Goal: Task Accomplishment & Management: Complete application form

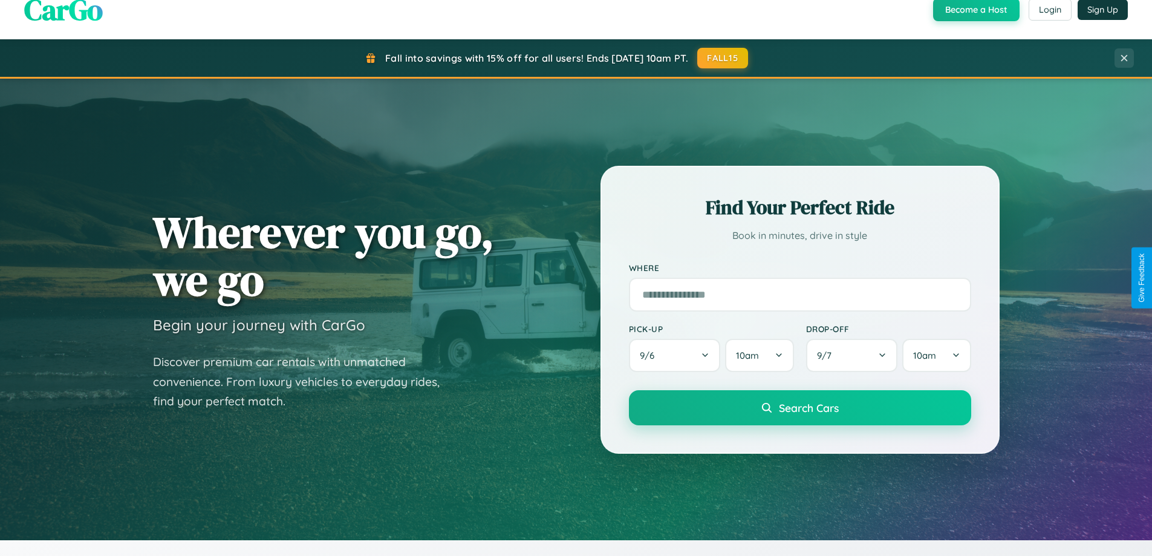
scroll to position [832, 0]
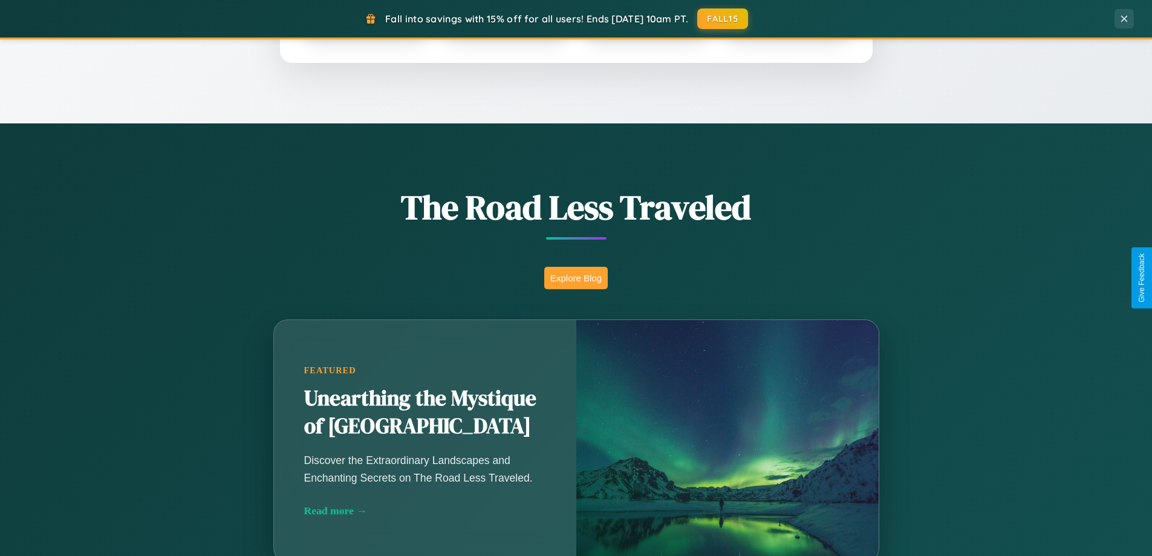
click at [576, 278] on button "Explore Blog" at bounding box center [575, 278] width 63 height 22
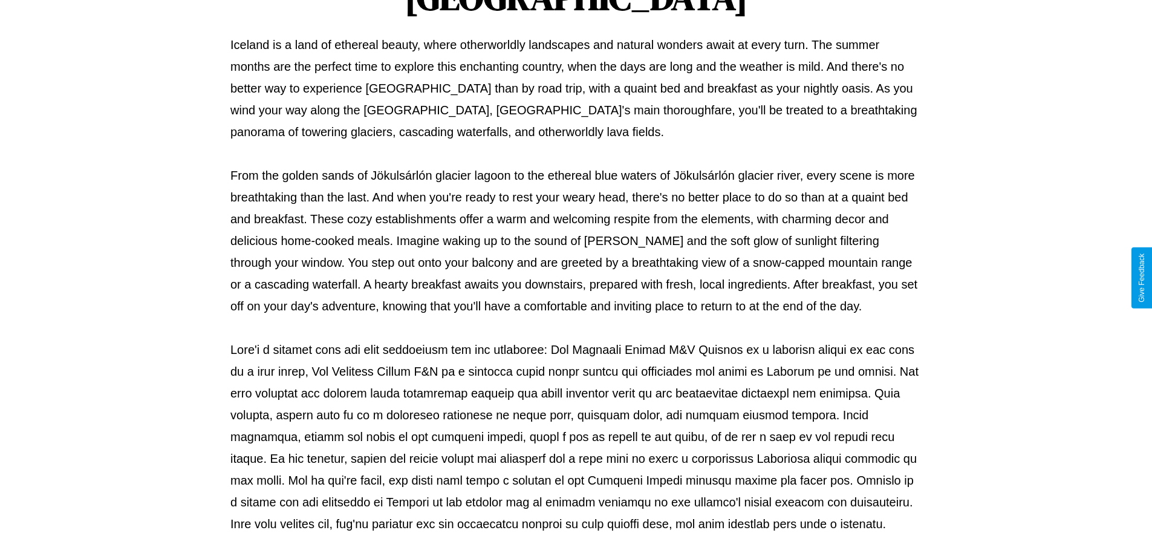
scroll to position [391, 0]
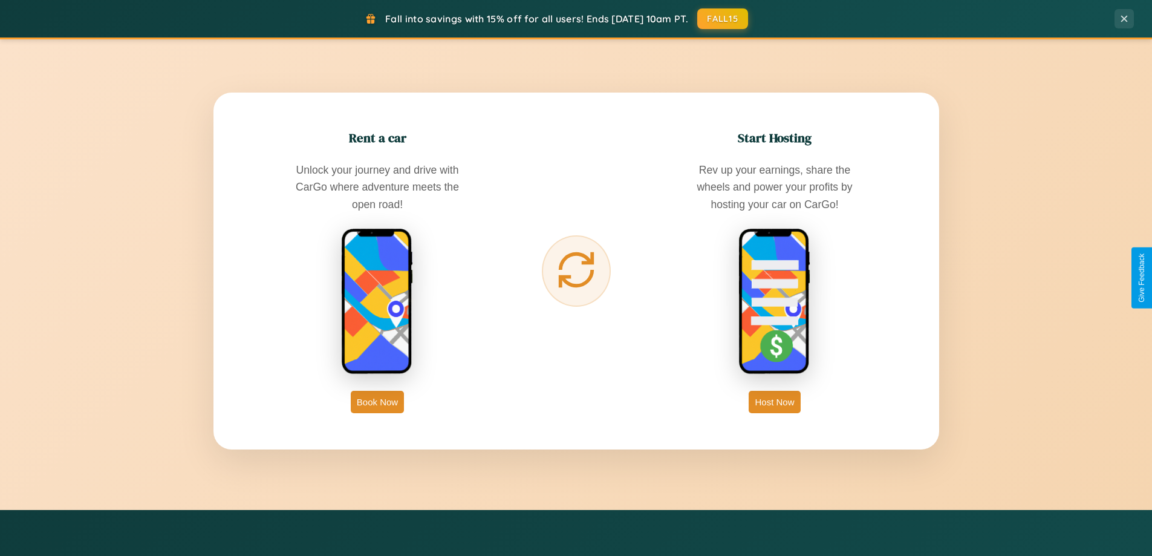
scroll to position [2327, 0]
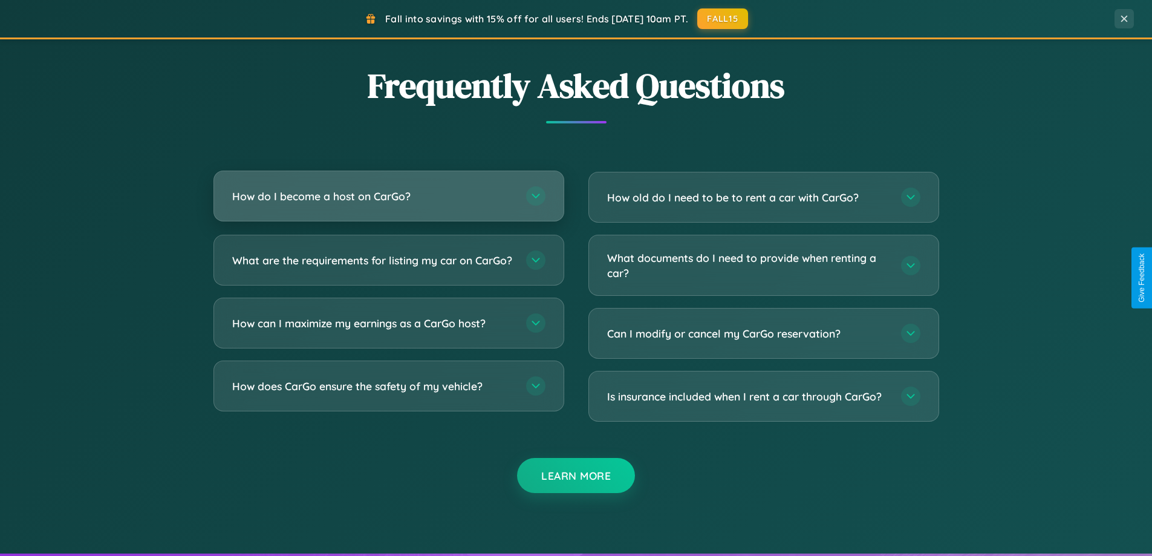
click at [388, 197] on h3 "How do I become a host on CarGo?" at bounding box center [373, 196] width 282 height 15
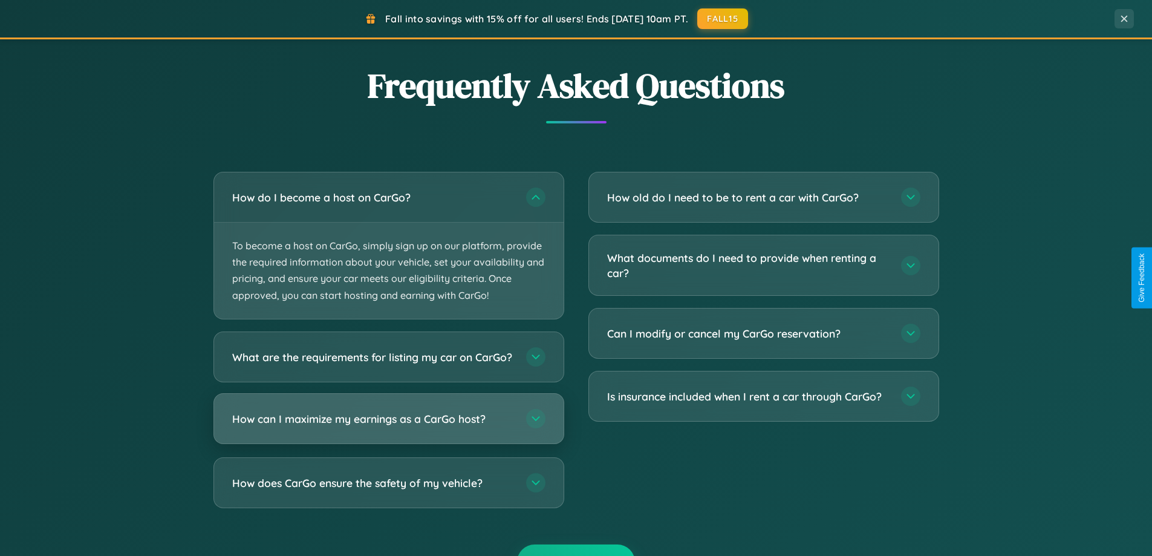
click at [388, 426] on h3 "How can I maximize my earnings as a CarGo host?" at bounding box center [373, 418] width 282 height 15
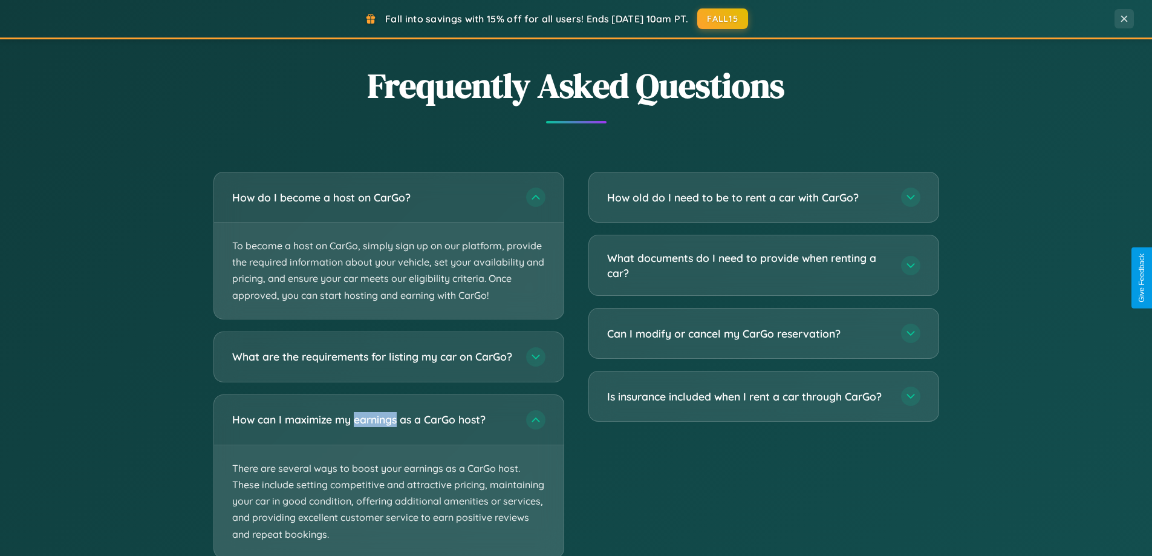
scroll to position [0, 0]
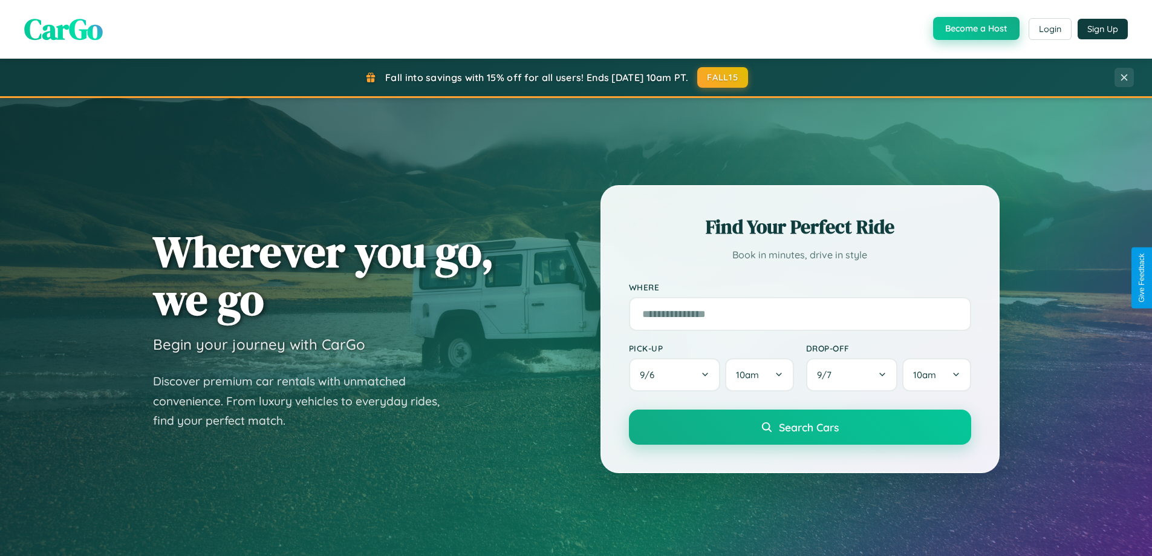
click at [975, 29] on button "Become a Host" at bounding box center [976, 28] width 86 height 23
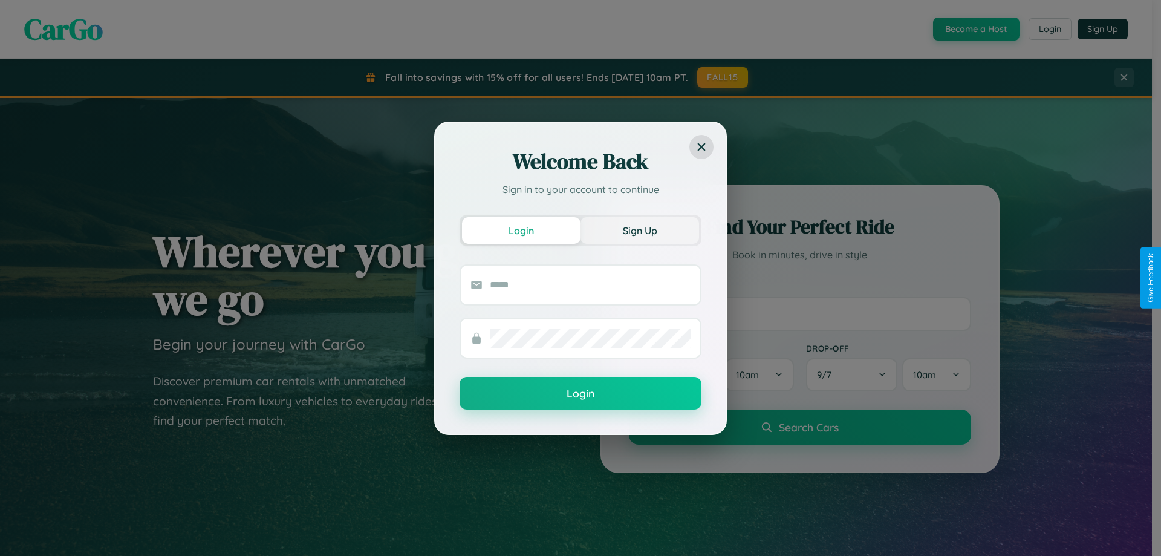
click at [640, 230] on button "Sign Up" at bounding box center [640, 230] width 119 height 27
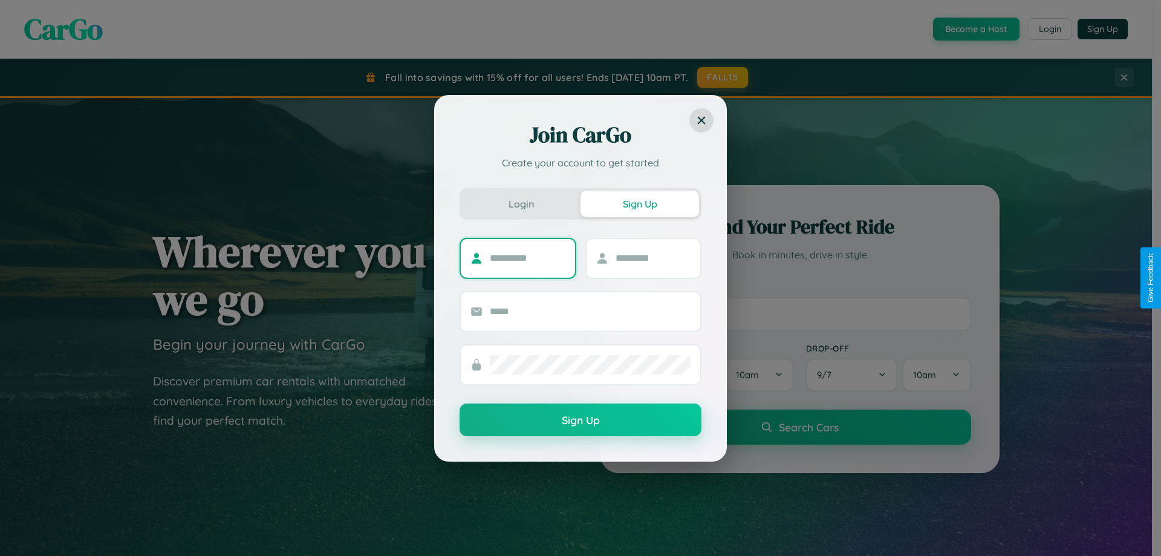
click at [527, 258] on input "text" at bounding box center [528, 258] width 76 height 19
type input "*******"
click at [652, 258] on input "text" at bounding box center [654, 258] width 76 height 19
type input "*****"
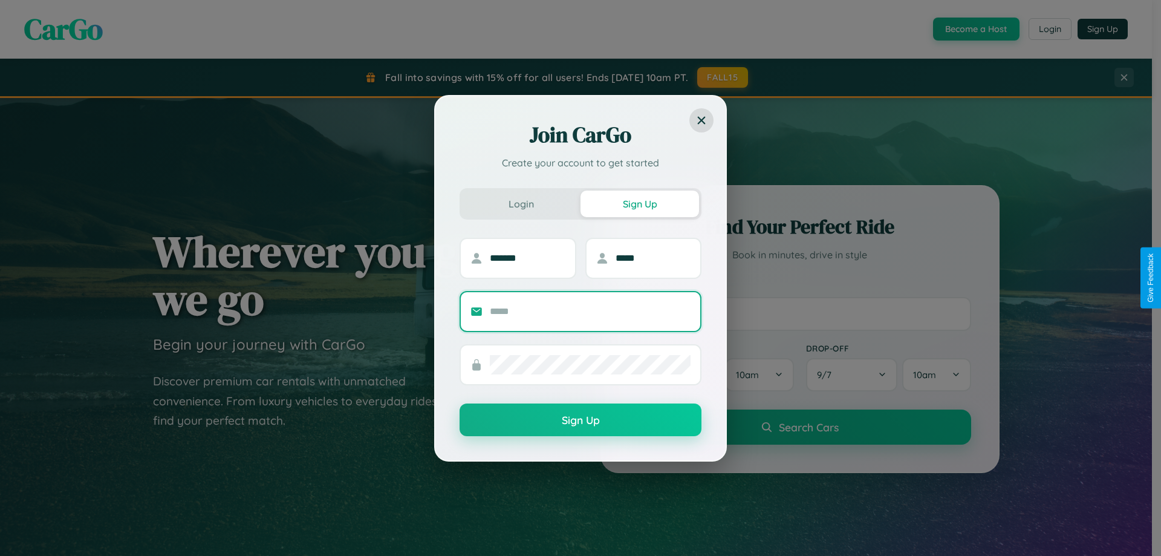
click at [590, 311] on input "text" at bounding box center [590, 311] width 201 height 19
type input "**********"
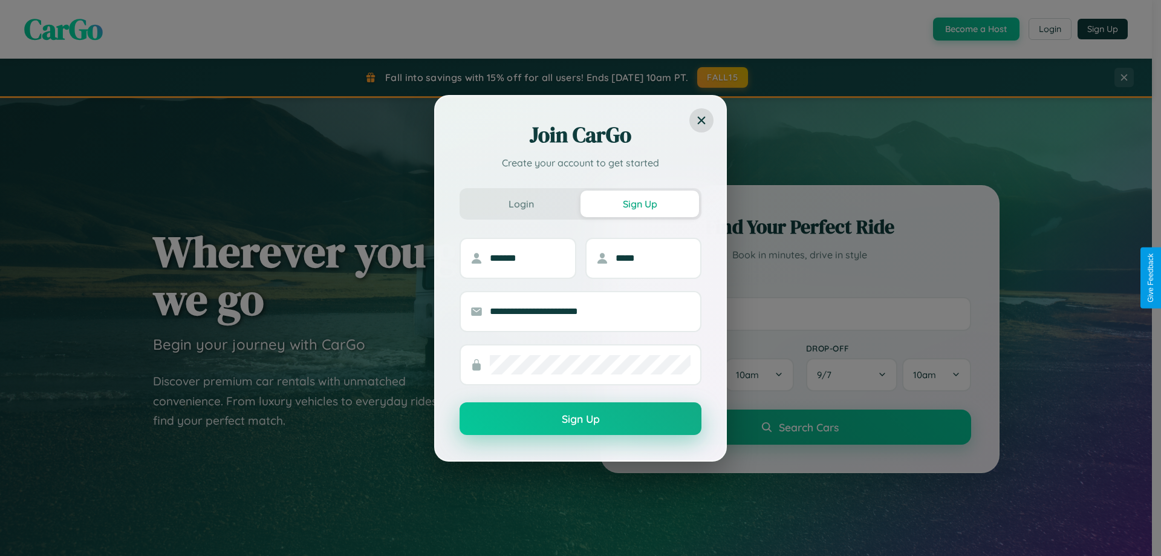
click at [581, 418] on button "Sign Up" at bounding box center [581, 418] width 242 height 33
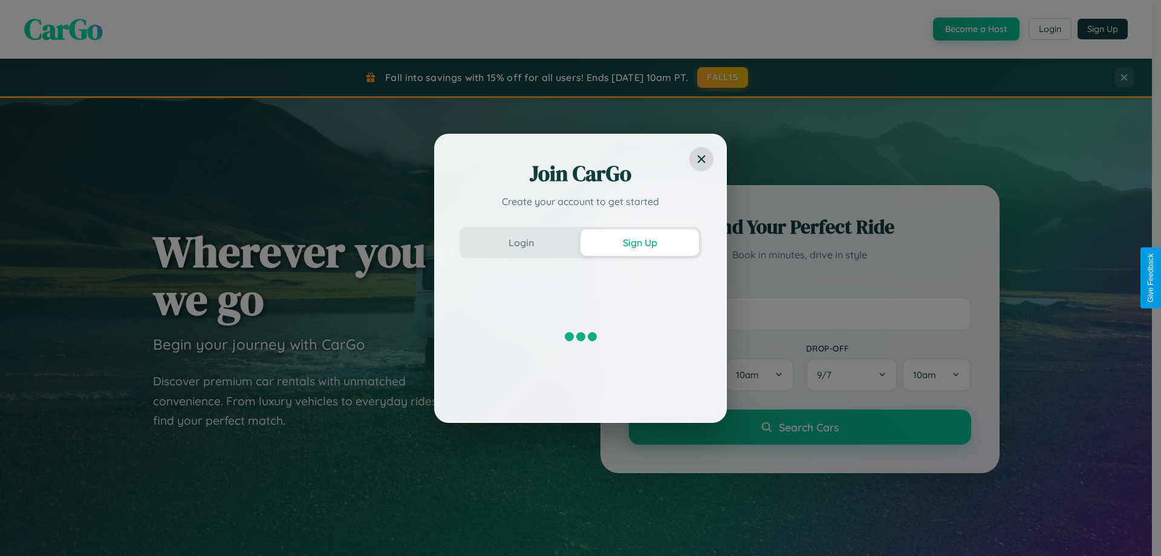
click at [975, 29] on div "Join CarGo Create your account to get started Login Sign Up" at bounding box center [580, 278] width 1161 height 556
